Goal: Find specific page/section: Find specific page/section

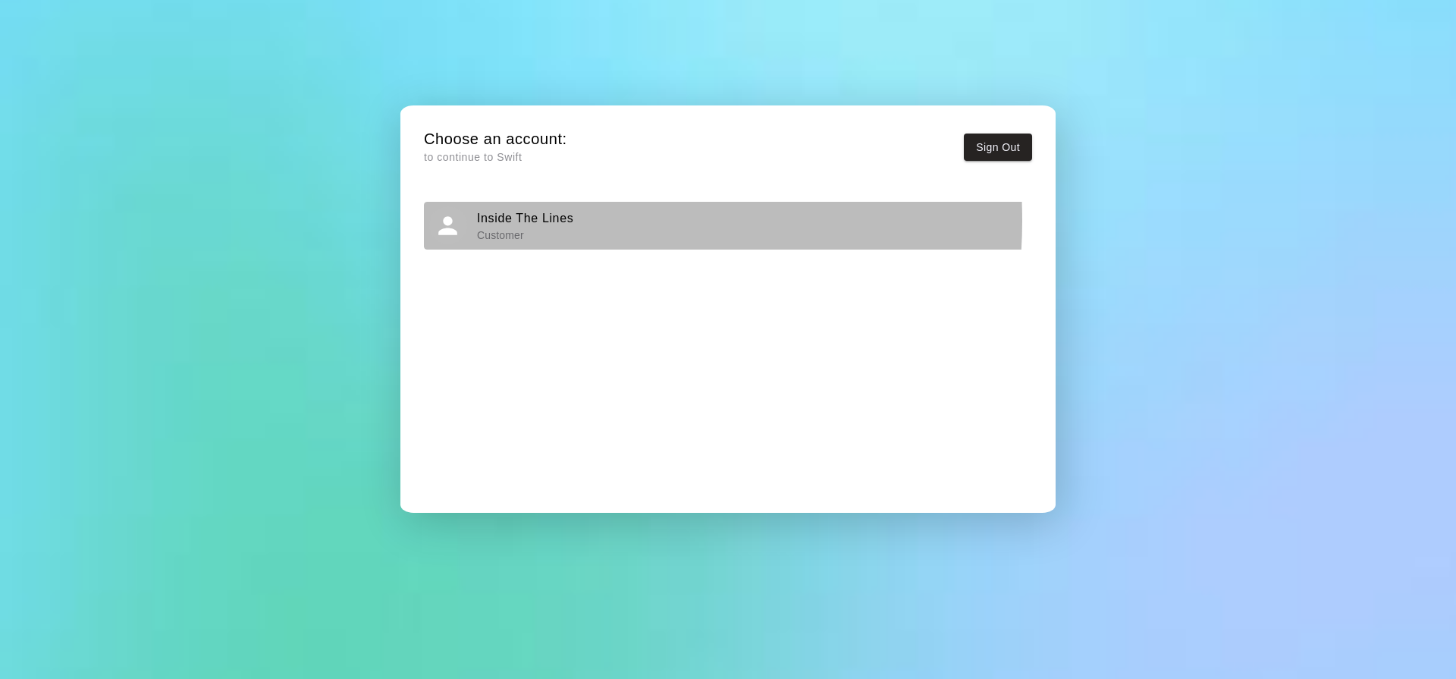
click at [541, 221] on h6 "Inside The Lines" at bounding box center [525, 219] width 96 height 20
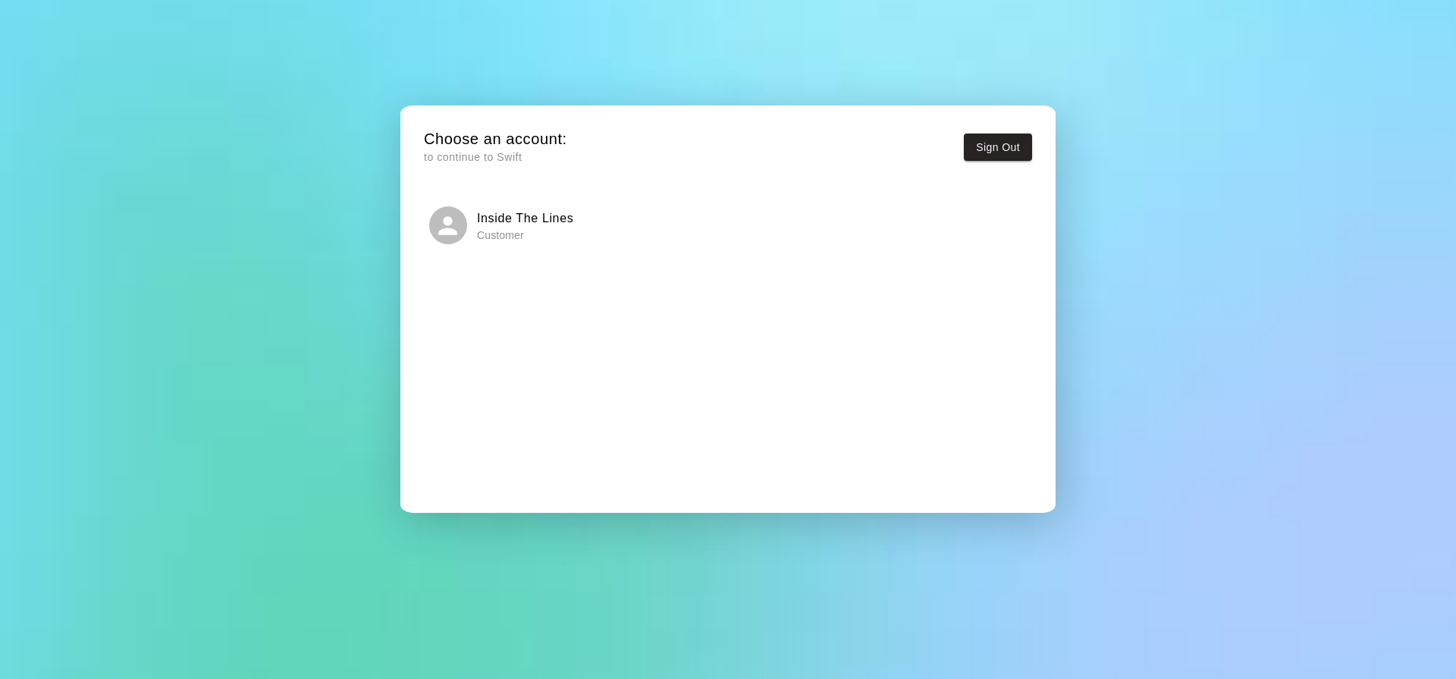
click at [533, 228] on p "Customer" at bounding box center [525, 235] width 96 height 15
click at [518, 221] on h6 "Inside The Lines" at bounding box center [525, 218] width 96 height 20
click at [519, 225] on h6 "Inside The Lines" at bounding box center [525, 218] width 96 height 20
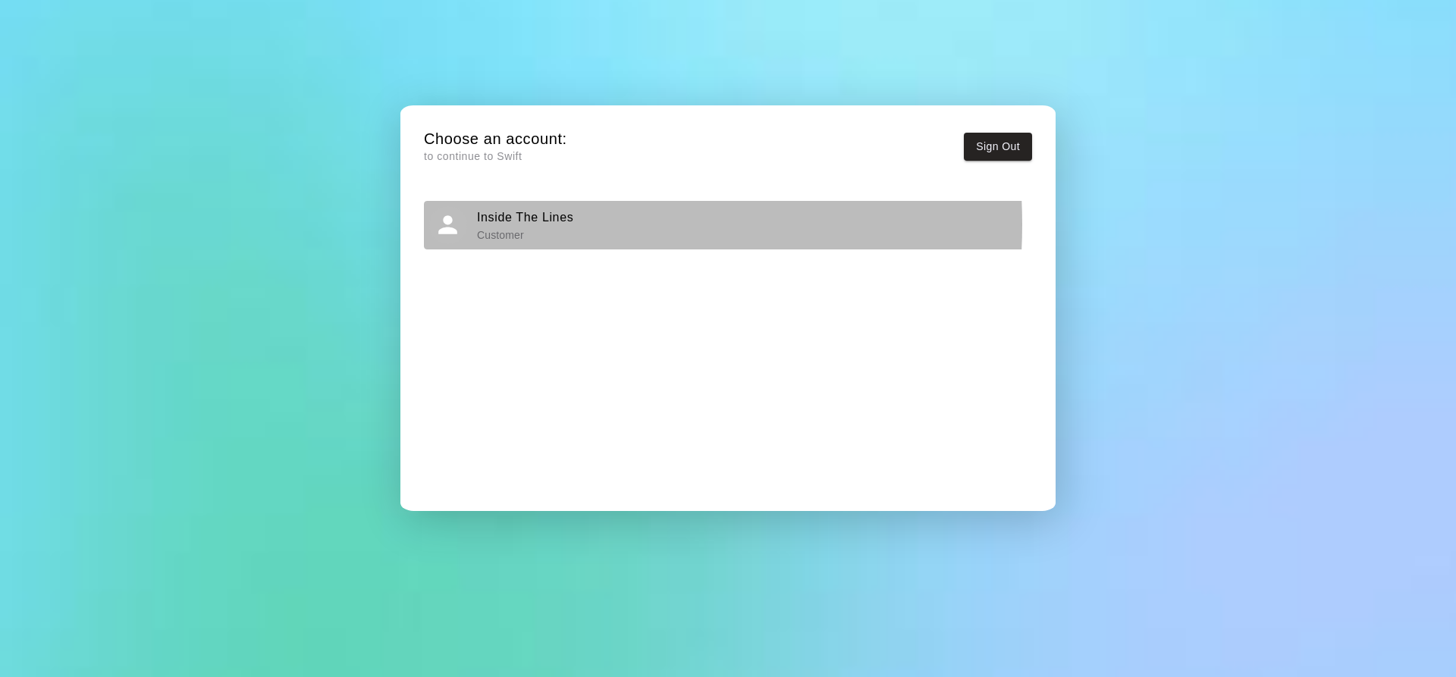
click at [513, 224] on h6 "Inside The Lines" at bounding box center [525, 218] width 96 height 20
